Goal: Transaction & Acquisition: Purchase product/service

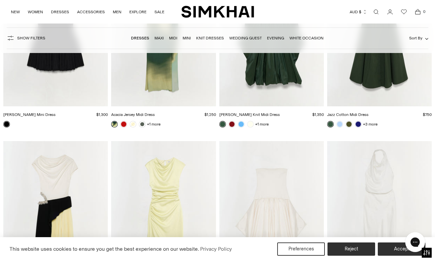
scroll to position [2487, 0]
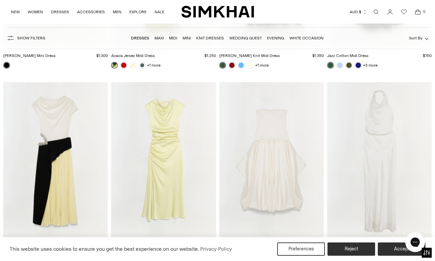
drag, startPoint x: 70, startPoint y: 160, endPoint x: 403, endPoint y: 3, distance: 368.4
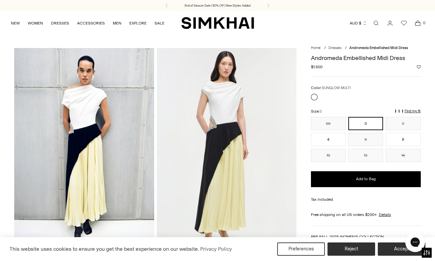
drag, startPoint x: 80, startPoint y: 121, endPoint x: 419, endPoint y: 1, distance: 358.7
